Goal: Transaction & Acquisition: Book appointment/travel/reservation

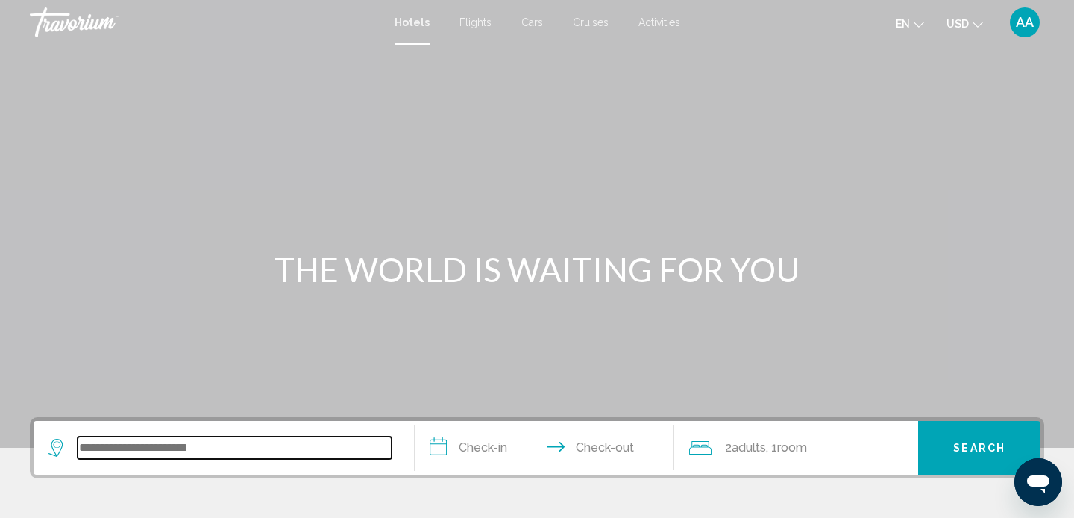
click at [145, 444] on input "Search widget" at bounding box center [235, 447] width 314 height 22
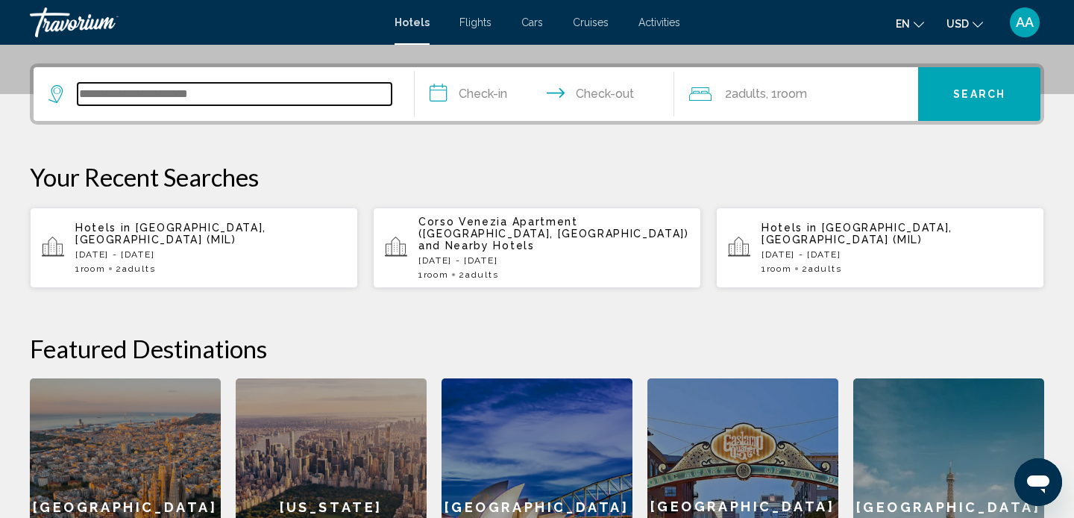
scroll to position [368, 0]
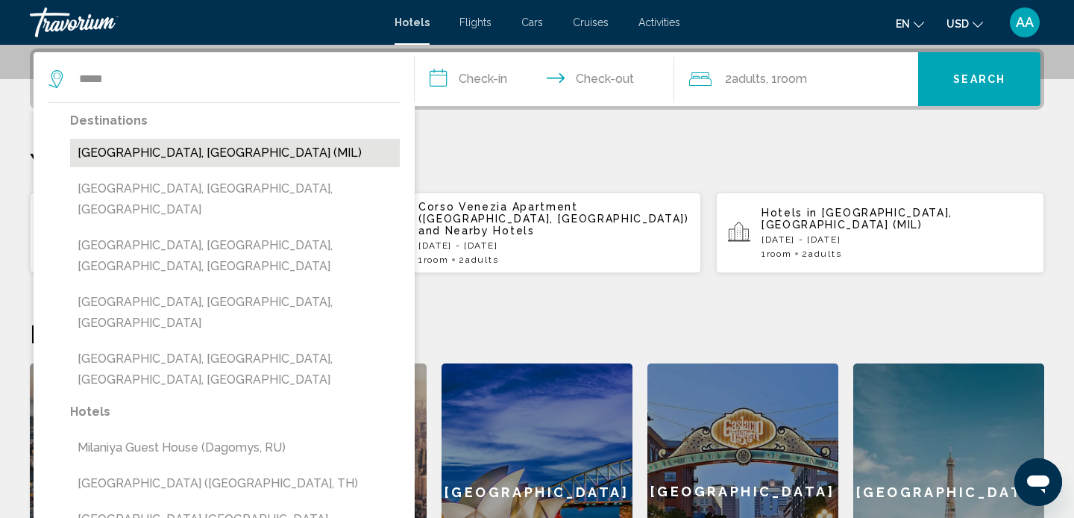
click at [157, 148] on button "Milan, Italy (MIL)" at bounding box center [235, 153] width 330 height 28
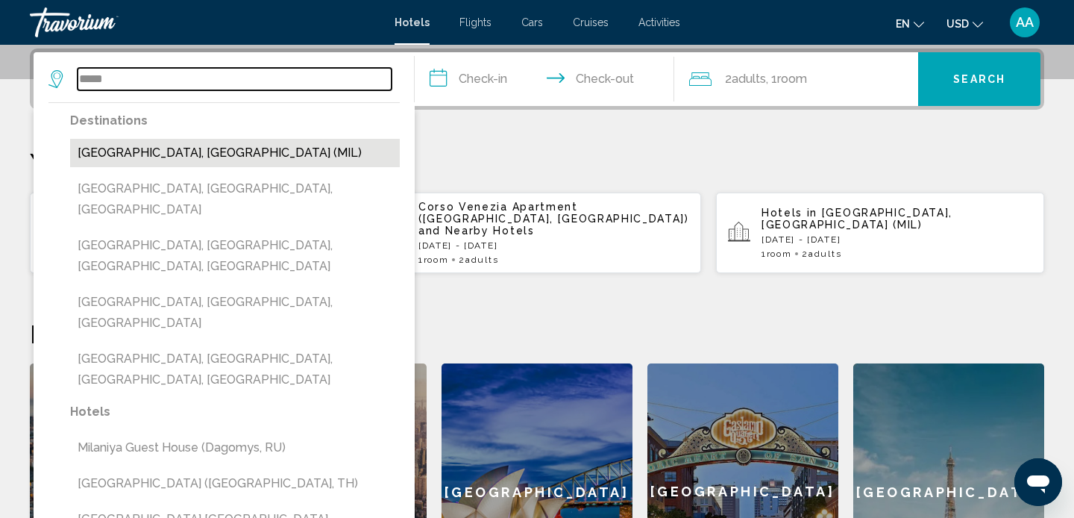
type input "**********"
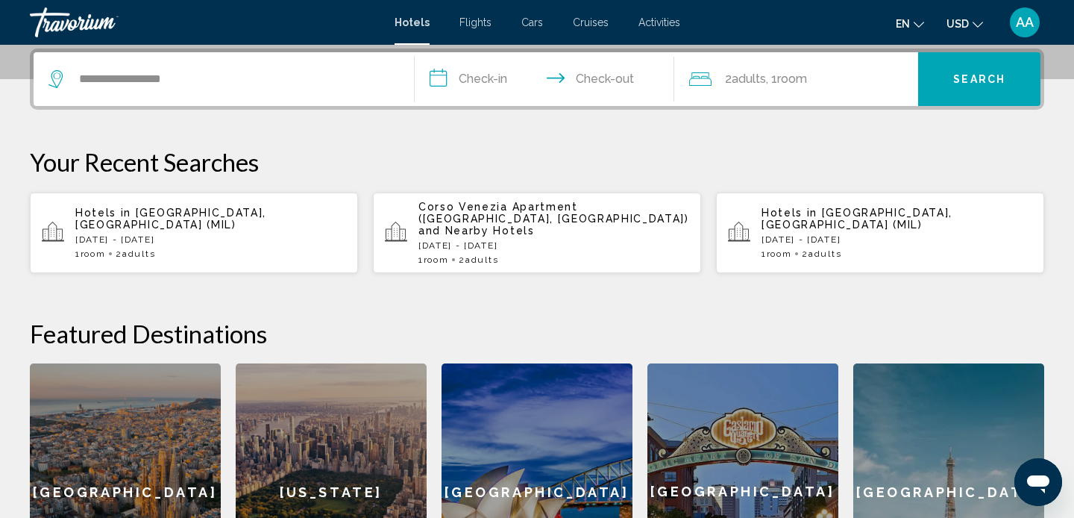
click at [474, 76] on input "**********" at bounding box center [547, 81] width 265 height 58
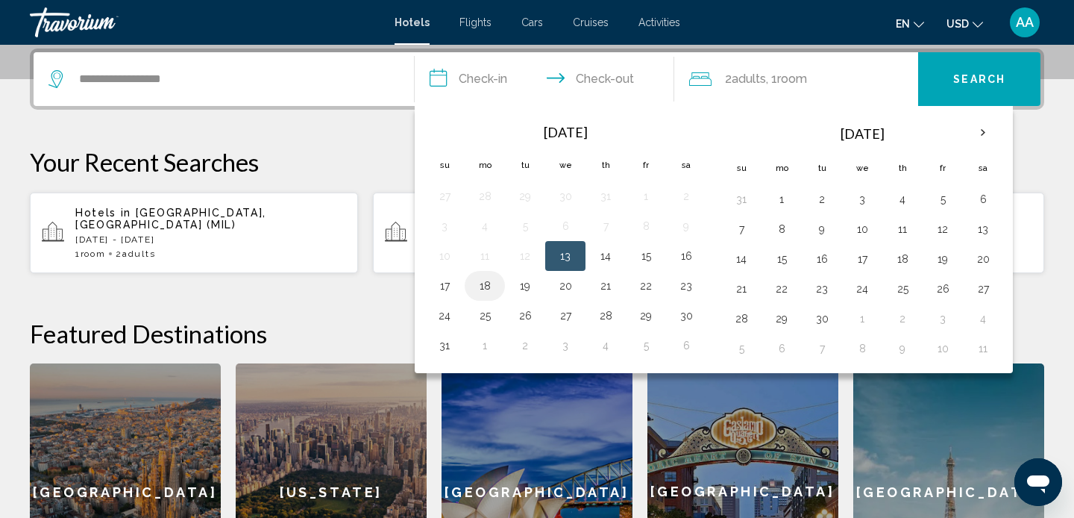
click at [485, 291] on button "18" at bounding box center [485, 285] width 24 height 21
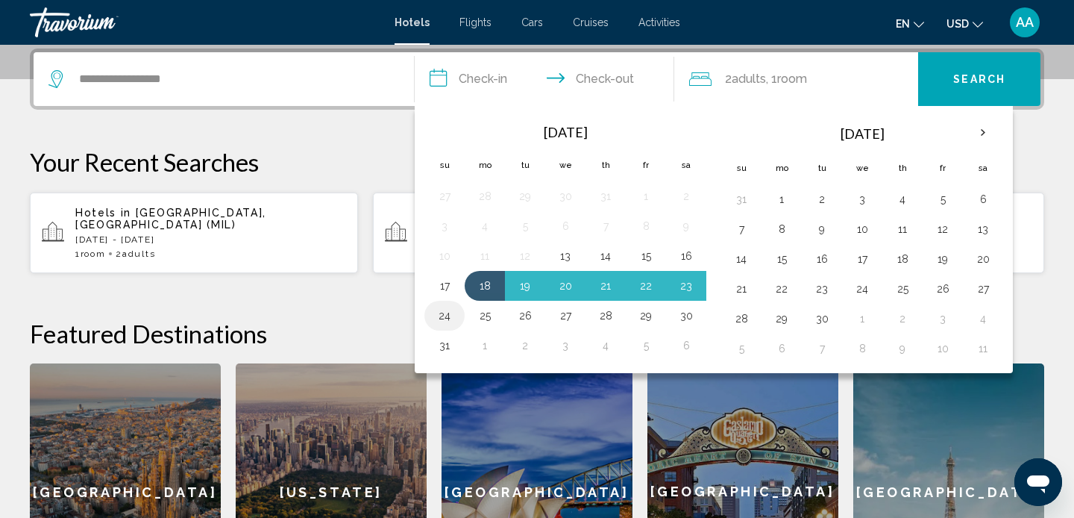
click at [439, 330] on td "24" at bounding box center [444, 316] width 40 height 30
click at [447, 318] on button "24" at bounding box center [445, 315] width 24 height 21
type input "**********"
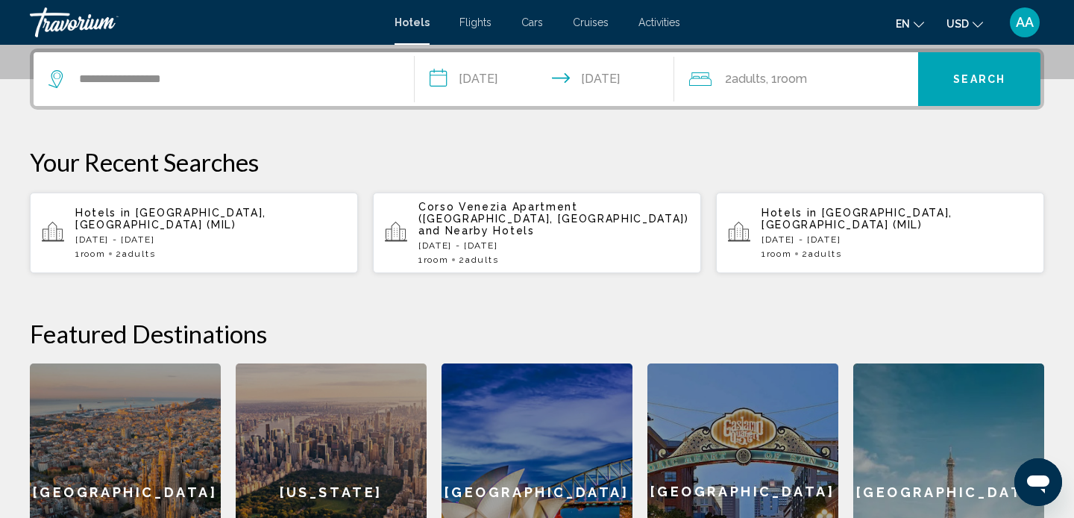
click at [972, 72] on span "Search" at bounding box center [979, 78] width 52 height 12
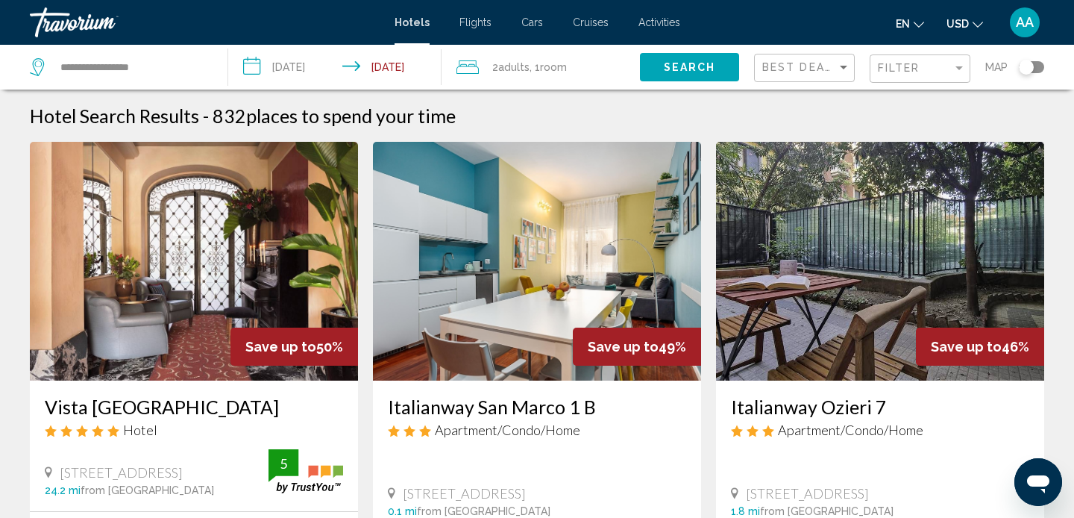
click at [95, 29] on div "Travorium" at bounding box center [104, 22] width 149 height 30
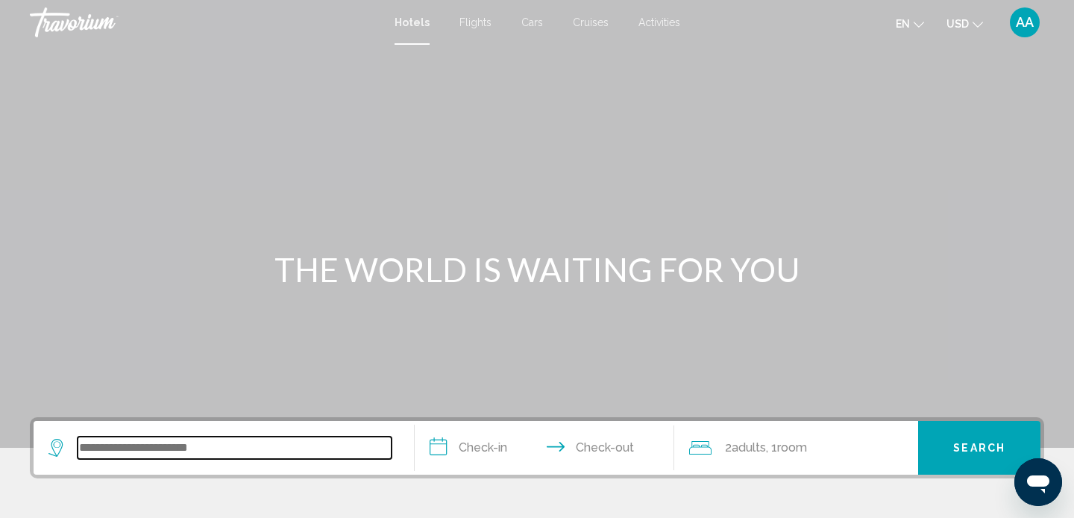
click at [95, 445] on input "Search widget" at bounding box center [235, 447] width 314 height 22
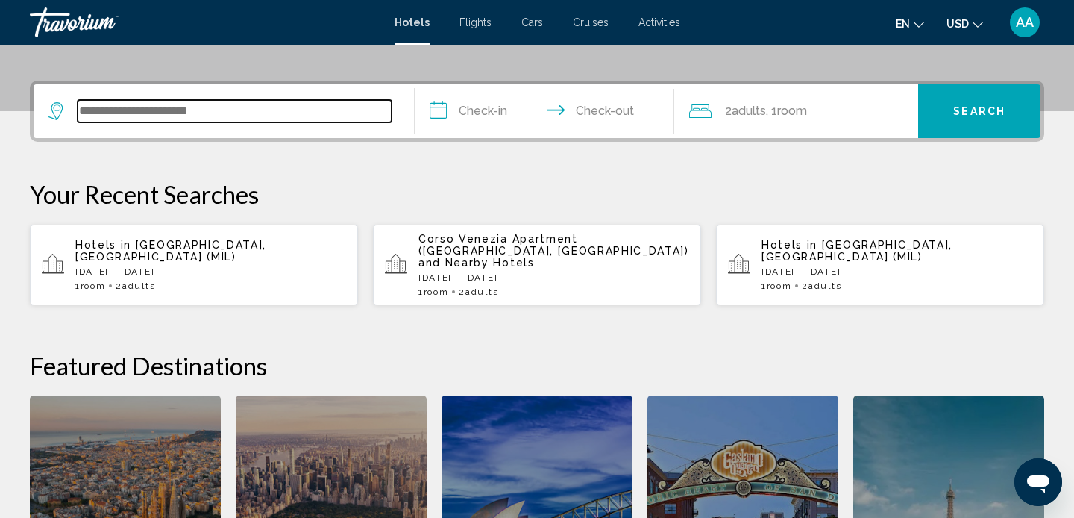
scroll to position [368, 0]
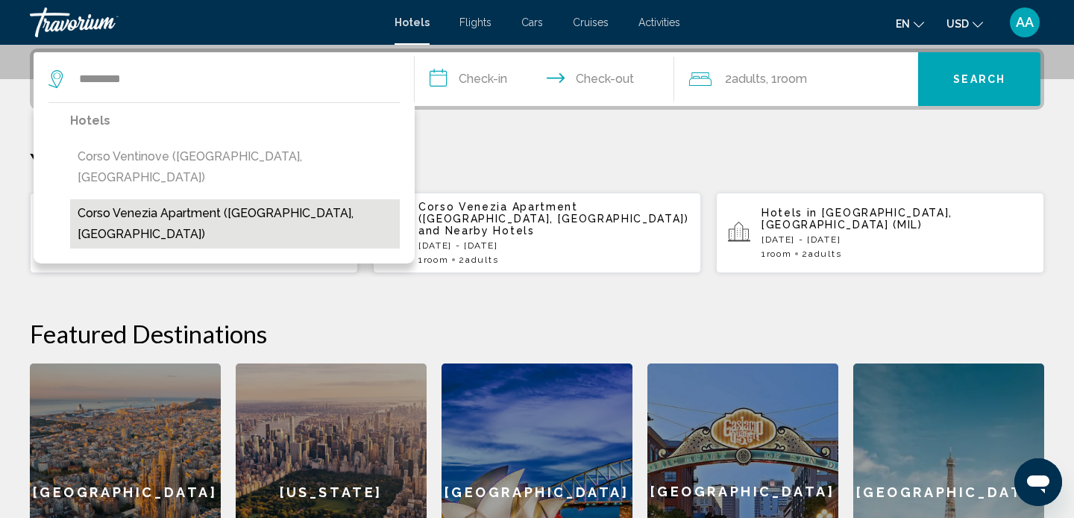
click at [186, 199] on button "Corso Venezia Apartment (Milan, IT)" at bounding box center [235, 223] width 330 height 49
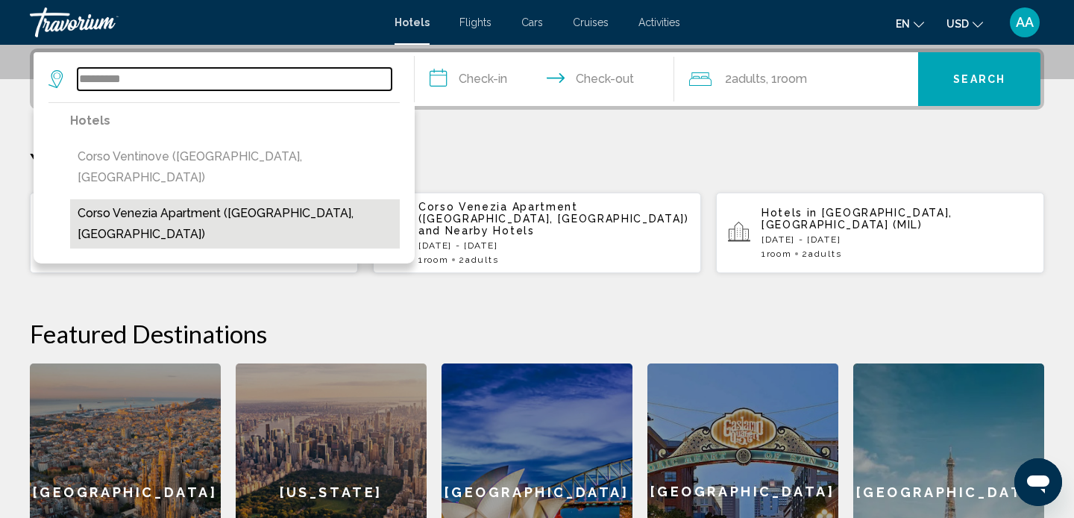
type input "**********"
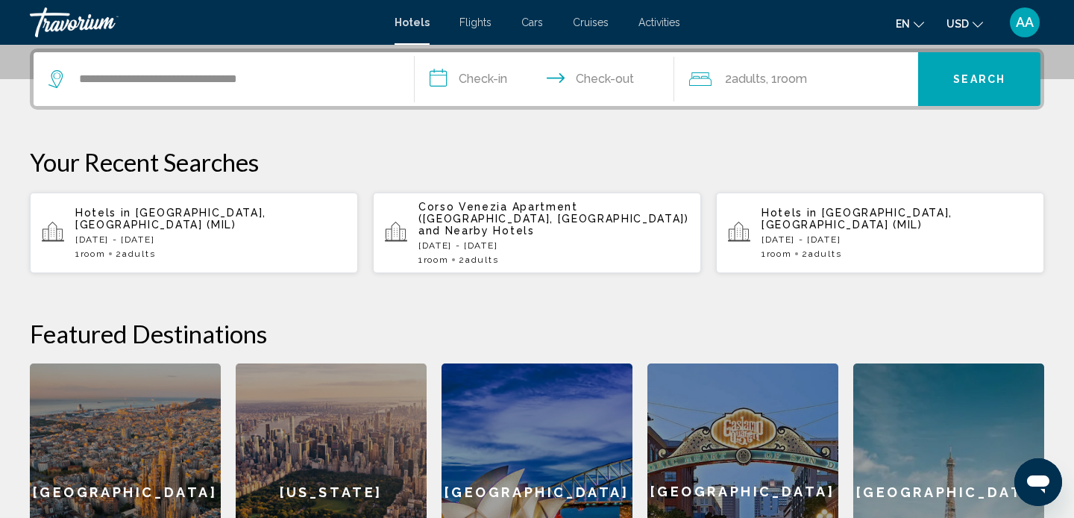
click at [494, 84] on input "**********" at bounding box center [547, 81] width 265 height 58
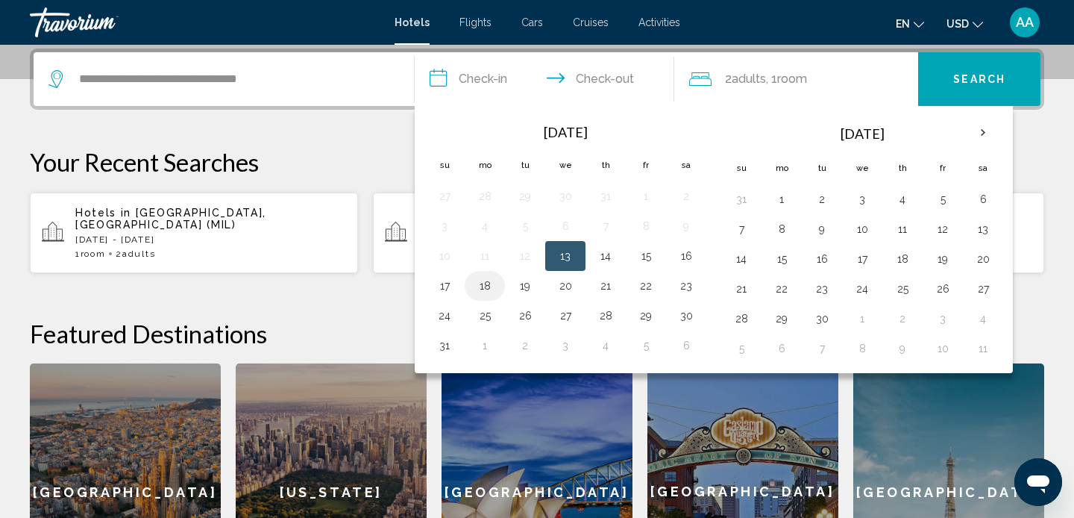
click at [489, 289] on button "18" at bounding box center [485, 285] width 24 height 21
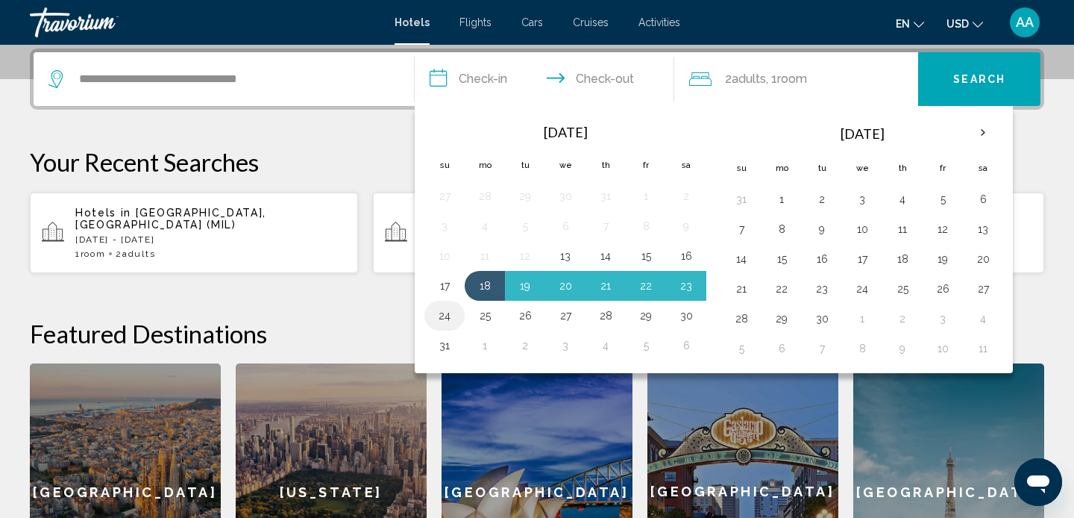
click at [443, 324] on button "24" at bounding box center [445, 315] width 24 height 21
type input "**********"
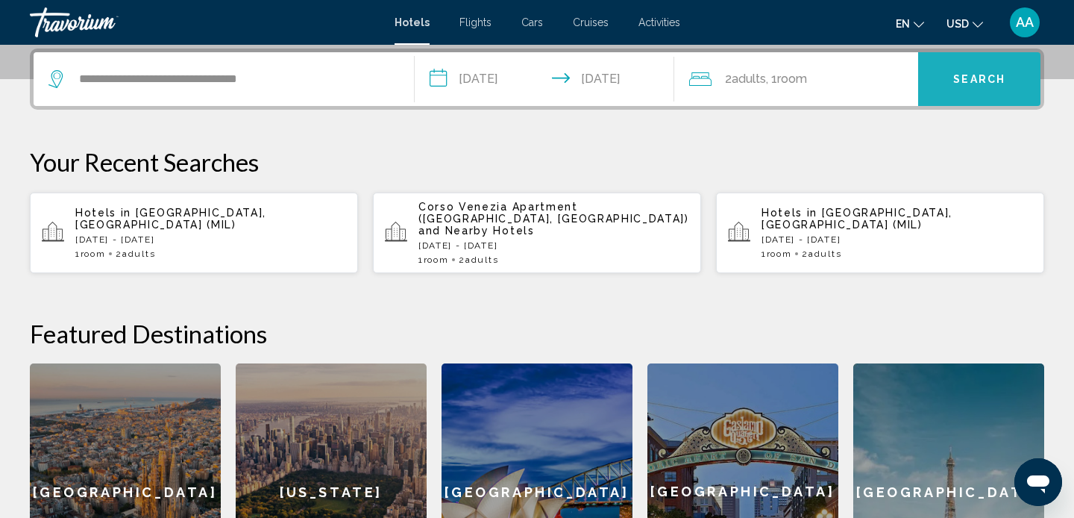
click at [962, 88] on button "Search" at bounding box center [979, 79] width 122 height 54
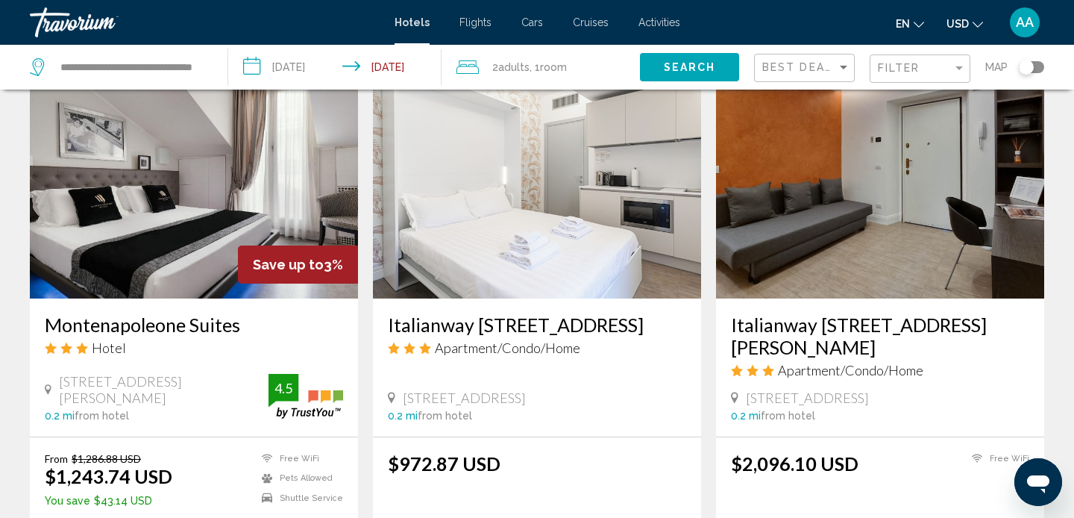
scroll to position [639, 0]
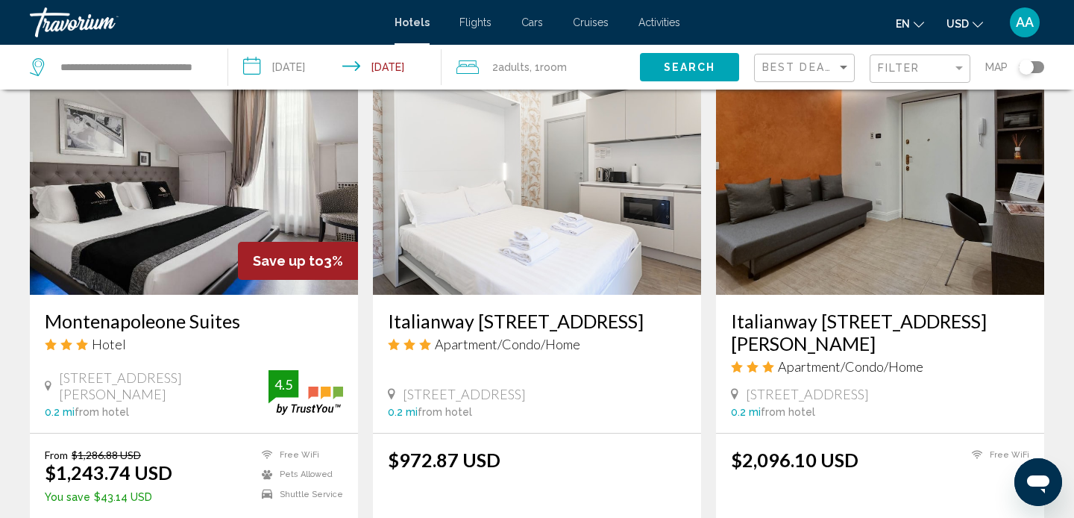
click at [544, 190] on img "Main content" at bounding box center [537, 175] width 328 height 239
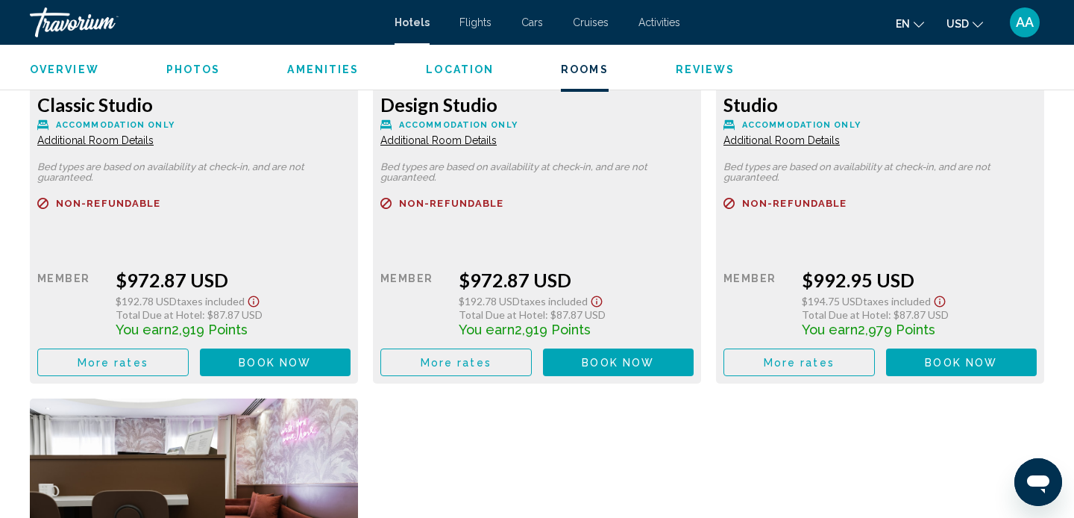
scroll to position [2070, 0]
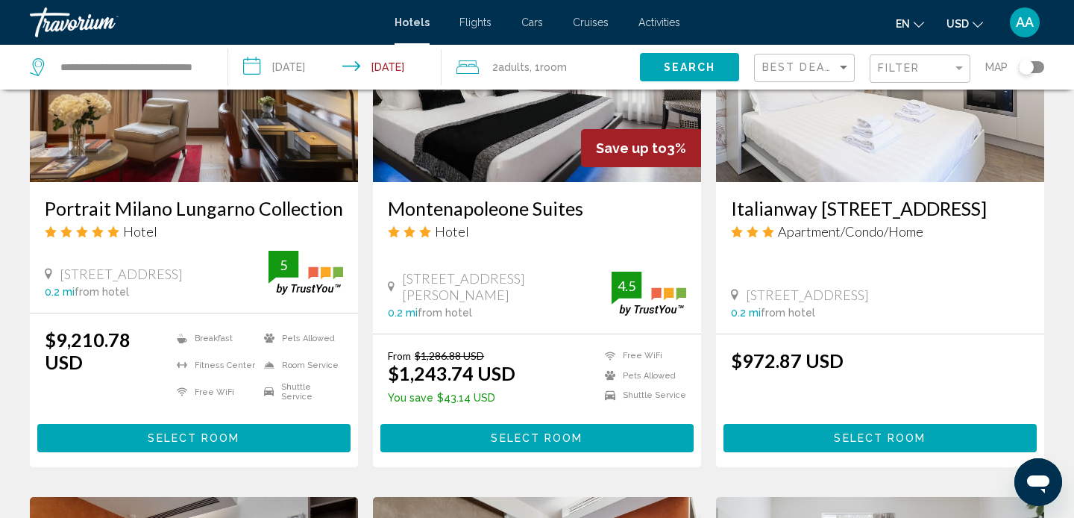
scroll to position [755, 0]
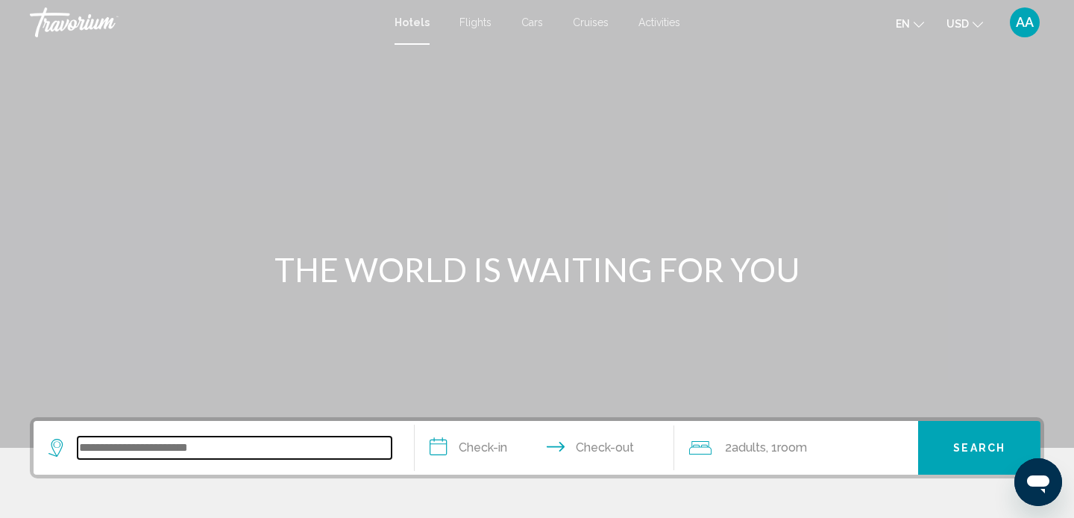
click at [223, 444] on input "Search widget" at bounding box center [235, 447] width 314 height 22
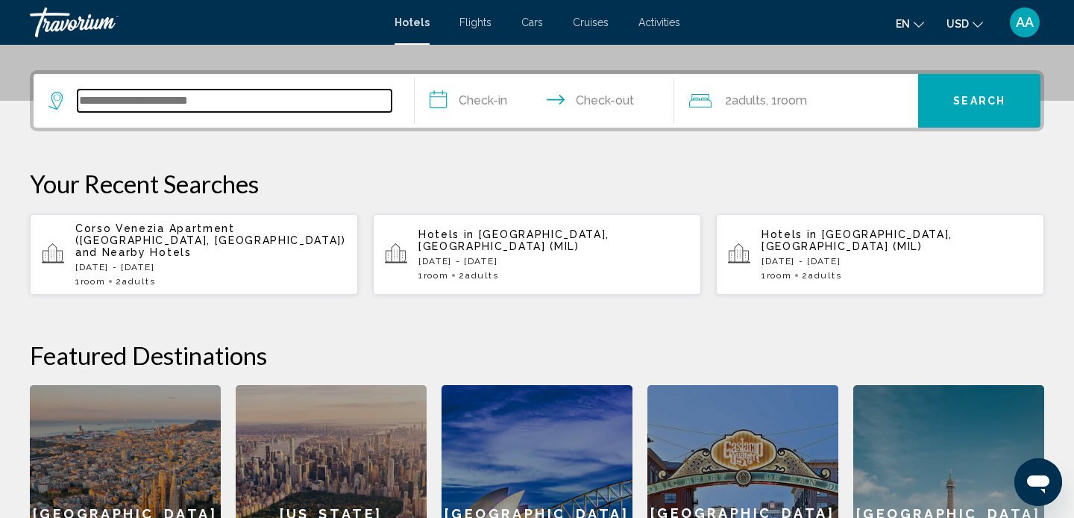
scroll to position [368, 0]
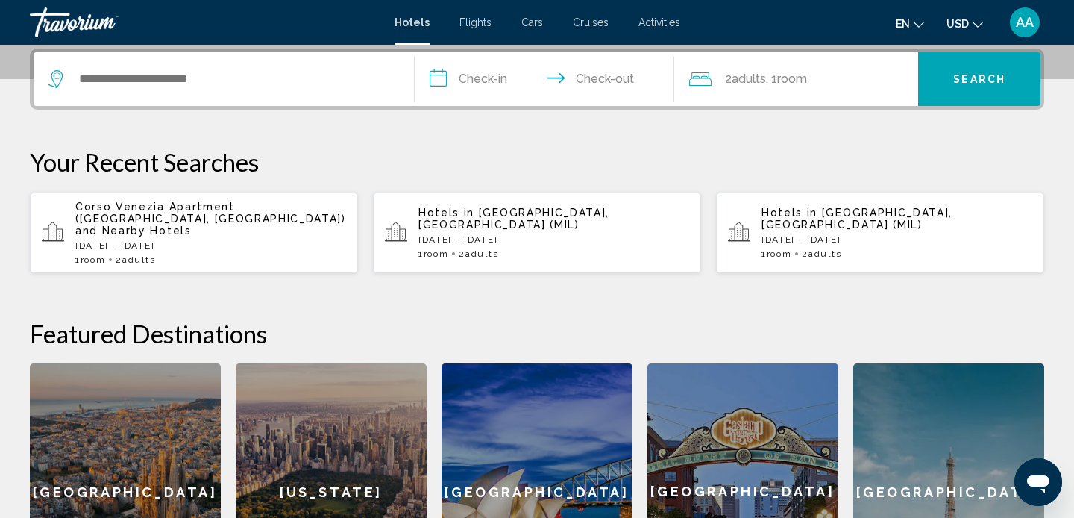
click at [268, 227] on div "Corso Venezia Apartment (Milan, IT) and Nearby Hotels Mon, 18 Aug - Sun, 24 Aug…" at bounding box center [210, 233] width 271 height 64
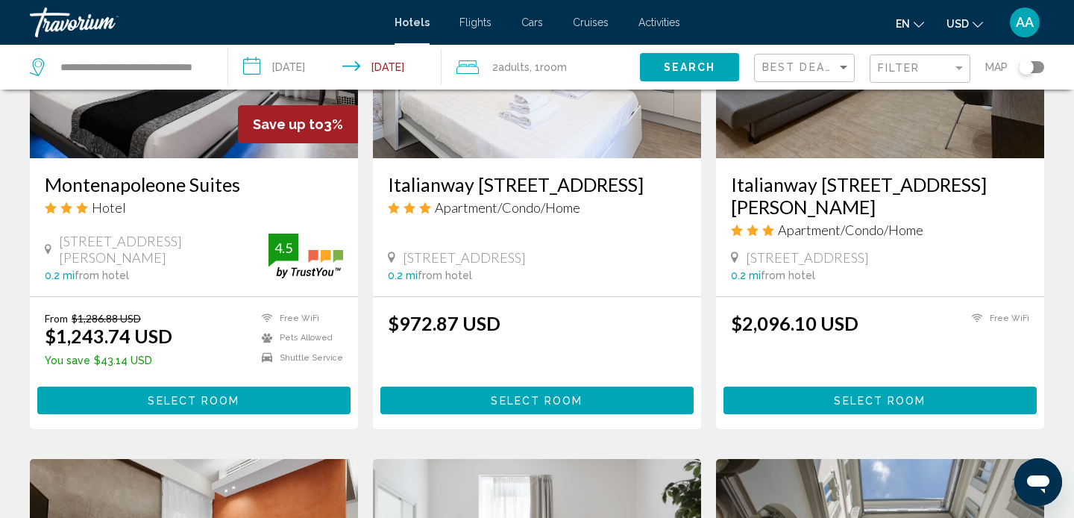
scroll to position [779, 0]
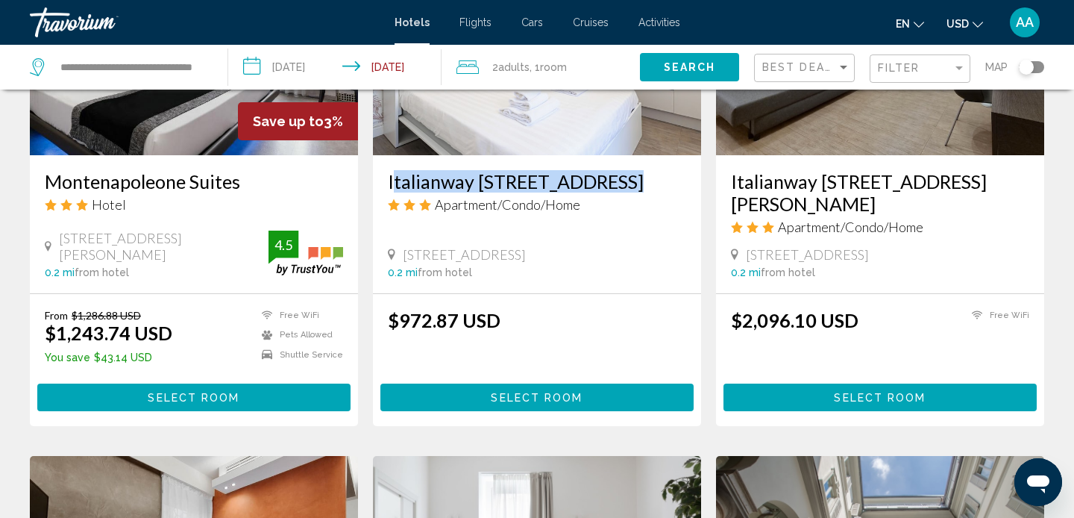
drag, startPoint x: 383, startPoint y: 161, endPoint x: 615, endPoint y: 160, distance: 231.9
click at [615, 162] on div "Italianway Corso Venezia 7 Apartment/Condo/Home Corso Venezia 7, Milan 0.2 mi f…" at bounding box center [537, 224] width 328 height 138
copy h3 "Italianway Corso Venezia 7"
